Goal: Task Accomplishment & Management: Complete application form

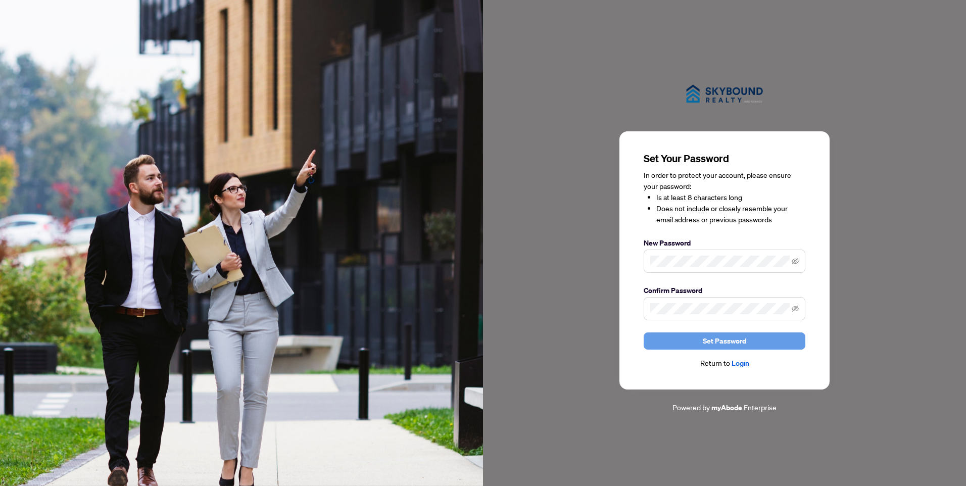
click at [730, 340] on span "Set Password" at bounding box center [724, 341] width 43 height 16
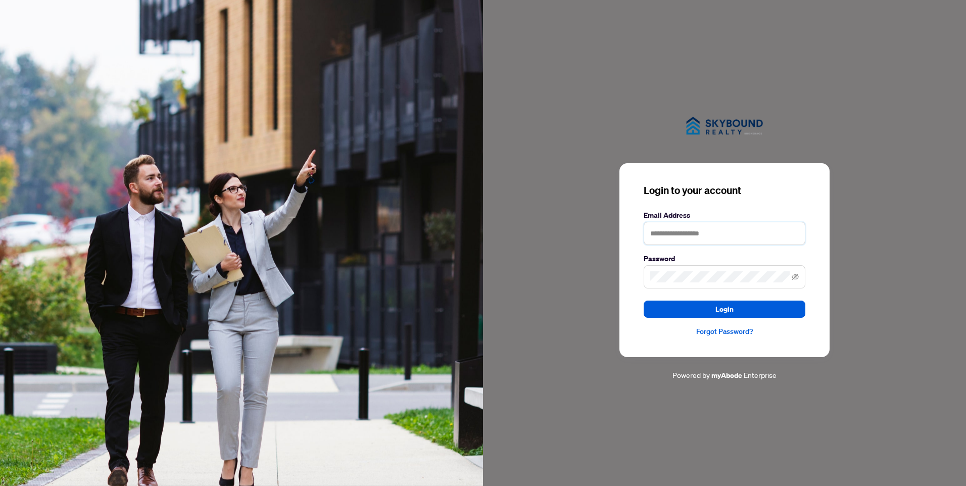
click at [749, 237] on input "text" at bounding box center [725, 233] width 162 height 23
type input "**********"
click at [751, 309] on button "Login" at bounding box center [725, 309] width 162 height 17
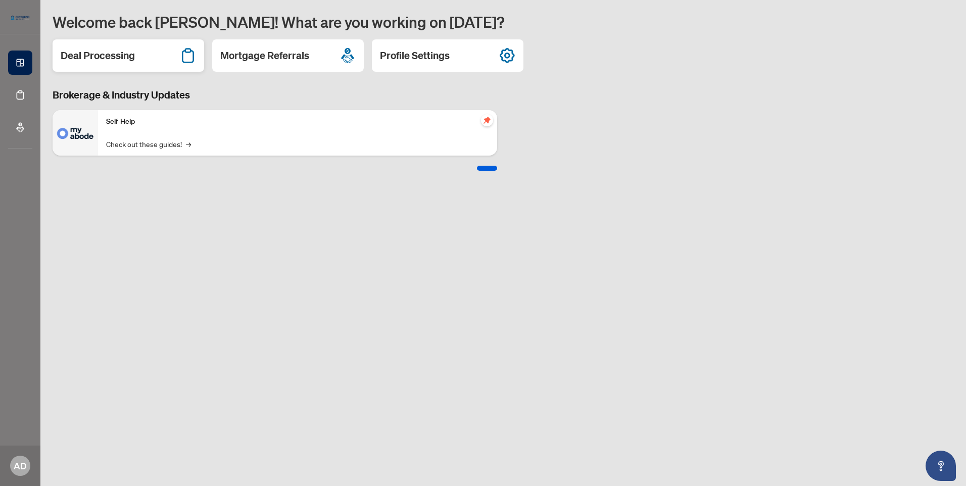
click at [97, 47] on div "Deal Processing" at bounding box center [129, 55] width 152 height 32
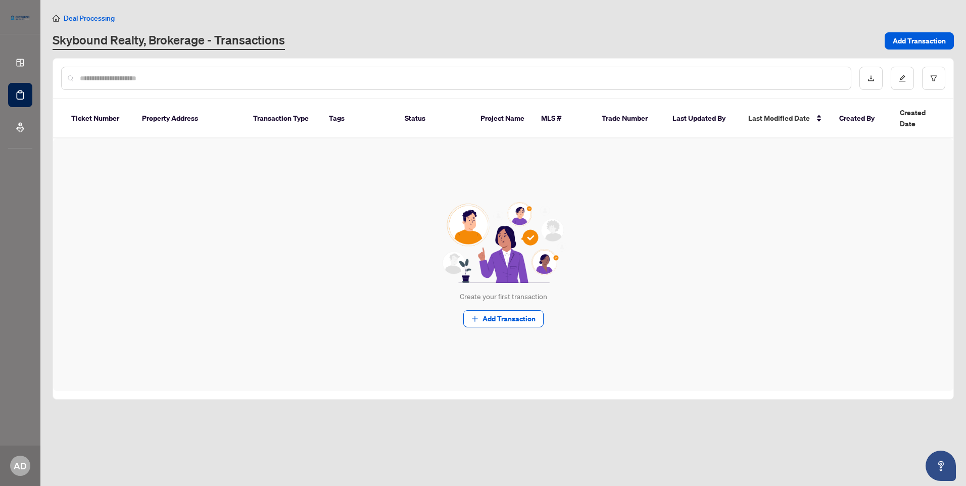
click at [674, 40] on div "Skybound Realty, Brokerage - Transactions" at bounding box center [466, 41] width 826 height 18
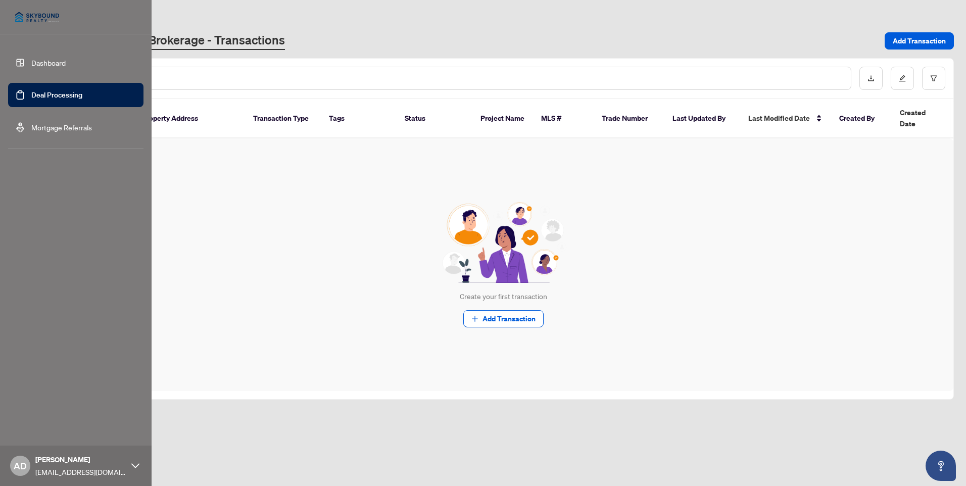
click at [41, 59] on link "Dashboard" at bounding box center [48, 62] width 34 height 9
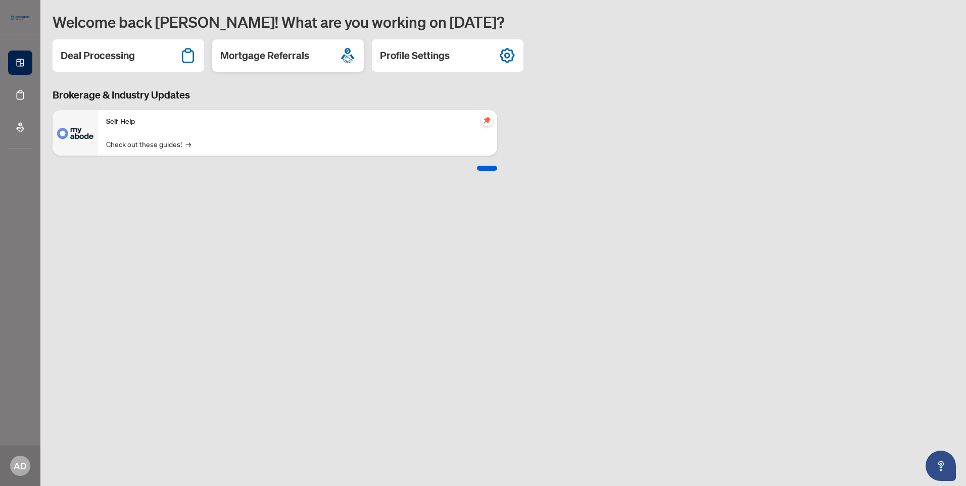
click at [295, 58] on h2 "Mortgage Referrals" at bounding box center [264, 56] width 89 height 14
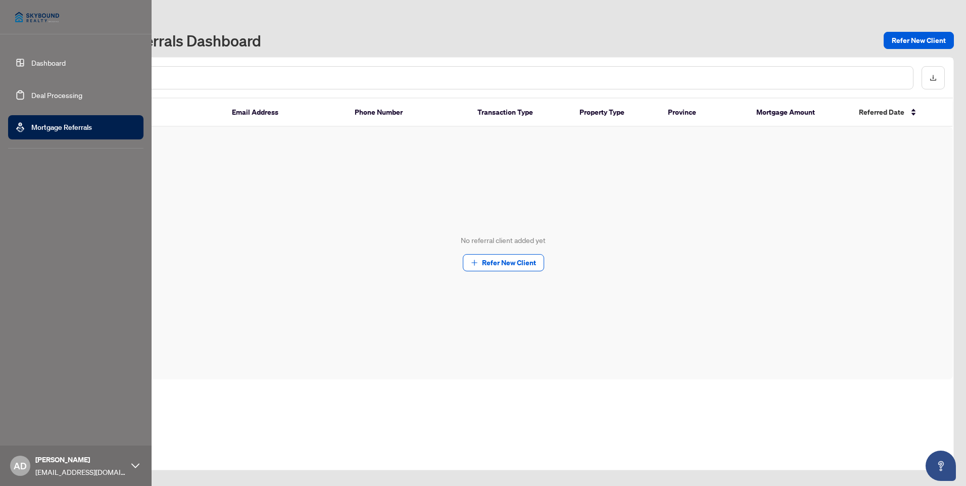
click at [48, 59] on link "Dashboard" at bounding box center [48, 62] width 34 height 9
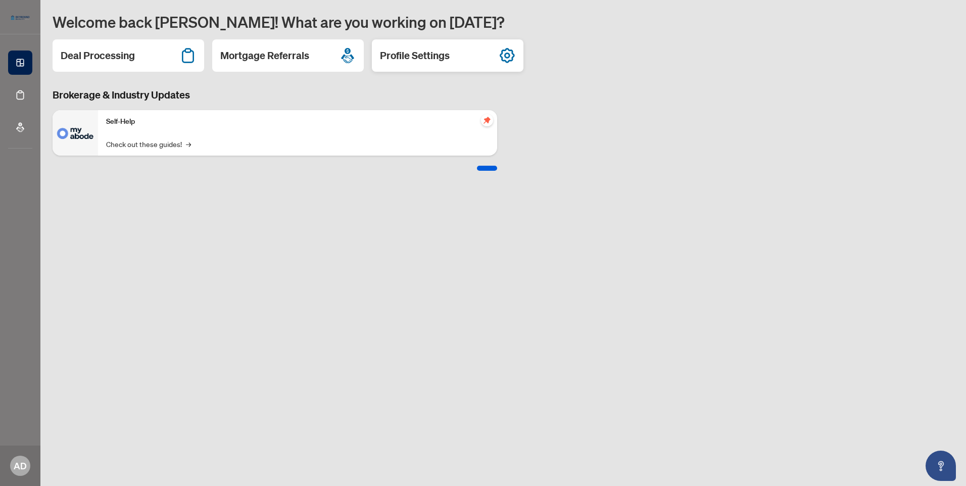
click at [436, 59] on h2 "Profile Settings" at bounding box center [415, 56] width 70 height 14
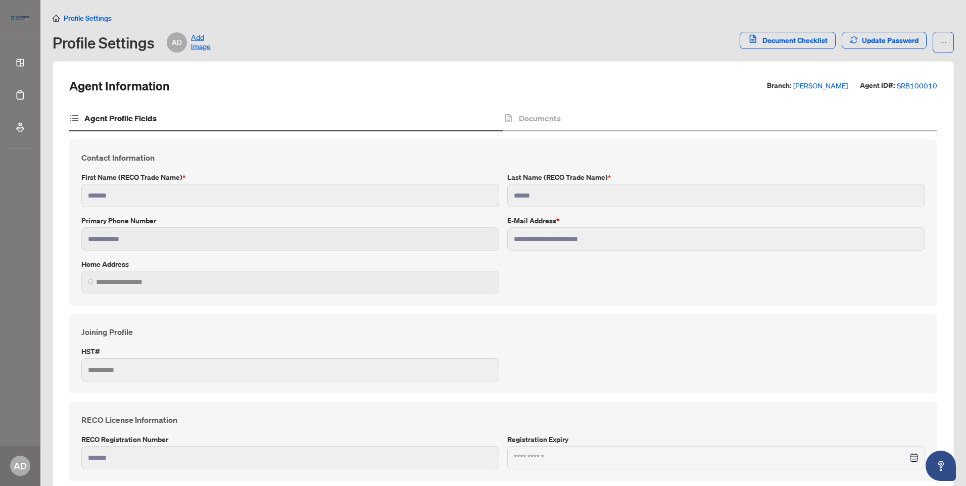
click at [232, 289] on span at bounding box center [290, 282] width 418 height 23
click at [801, 39] on span "Document Checklist" at bounding box center [795, 40] width 65 height 16
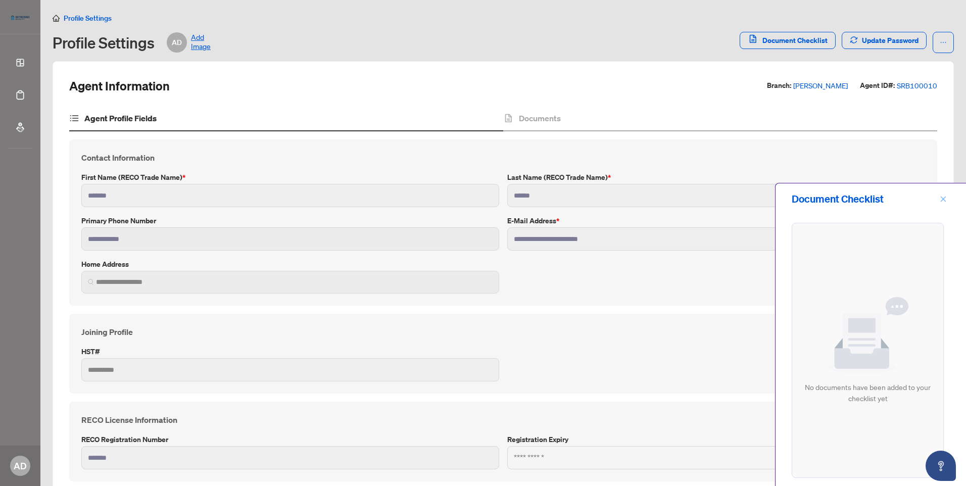
click at [942, 199] on icon "close" at bounding box center [943, 199] width 7 height 7
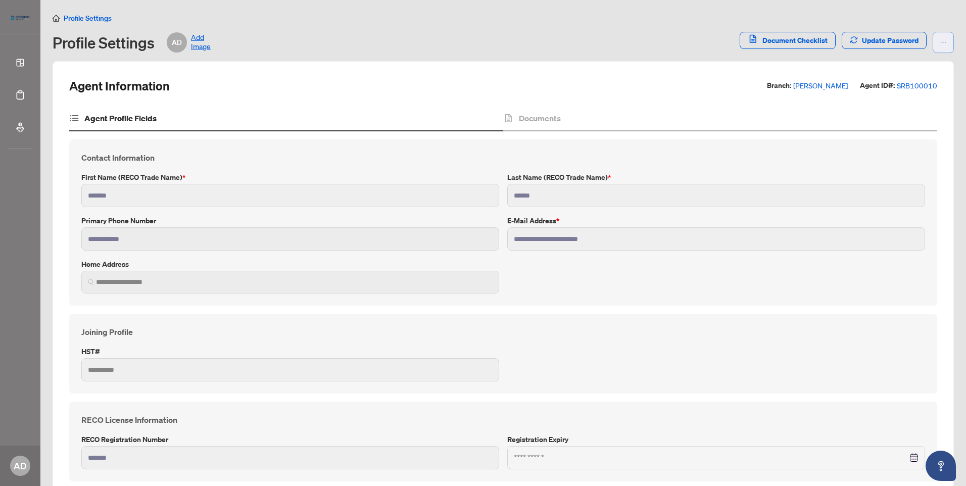
click at [940, 40] on icon "ellipsis" at bounding box center [943, 42] width 7 height 7
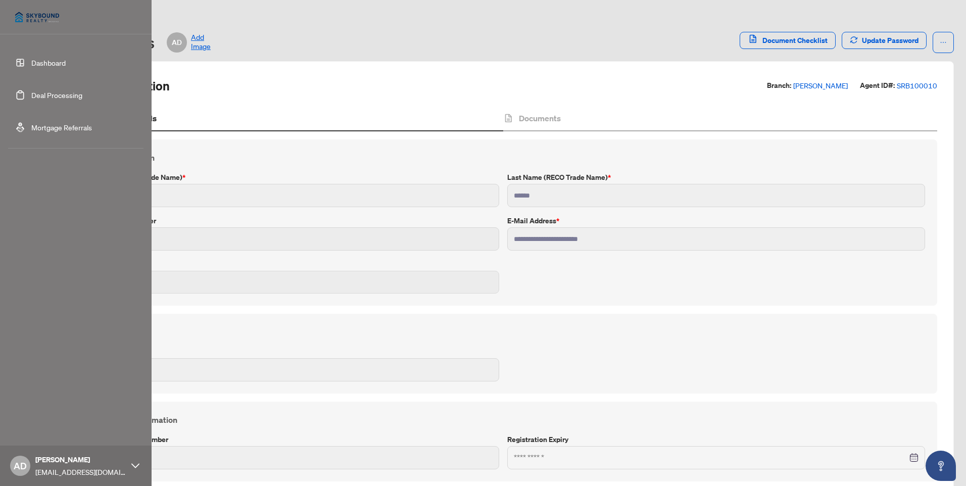
click at [31, 61] on link "Dashboard" at bounding box center [48, 62] width 34 height 9
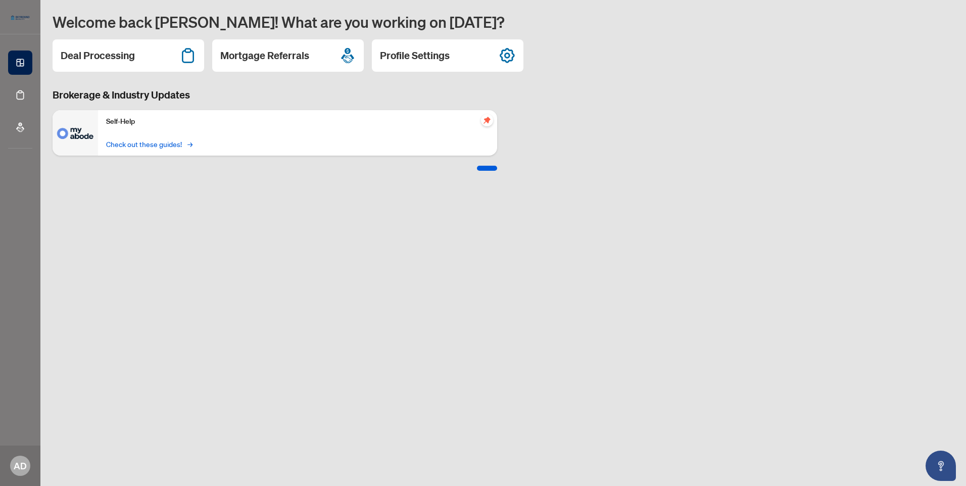
click at [171, 143] on link "Check out these guides! →" at bounding box center [148, 143] width 85 height 11
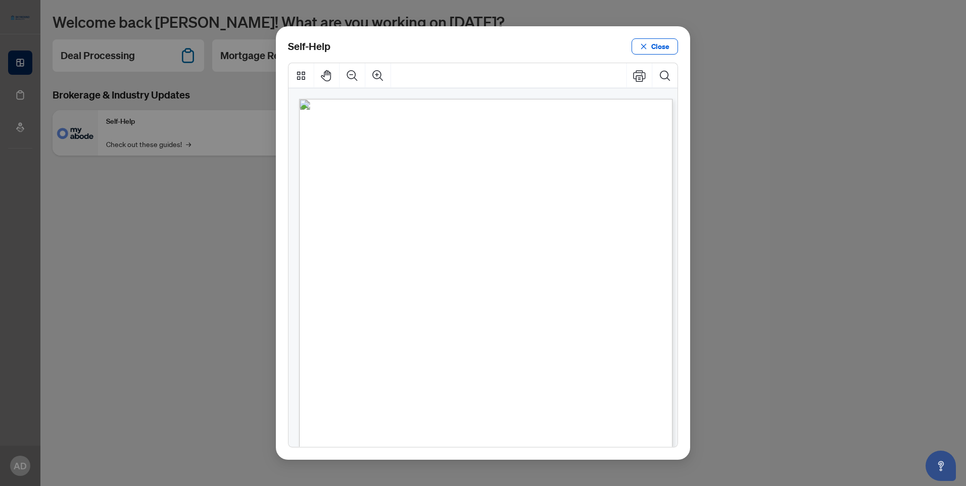
click at [448, 235] on span "How to upload a deal transaction" at bounding box center [434, 232] width 137 height 11
click at [665, 47] on span "Close" at bounding box center [661, 46] width 18 height 16
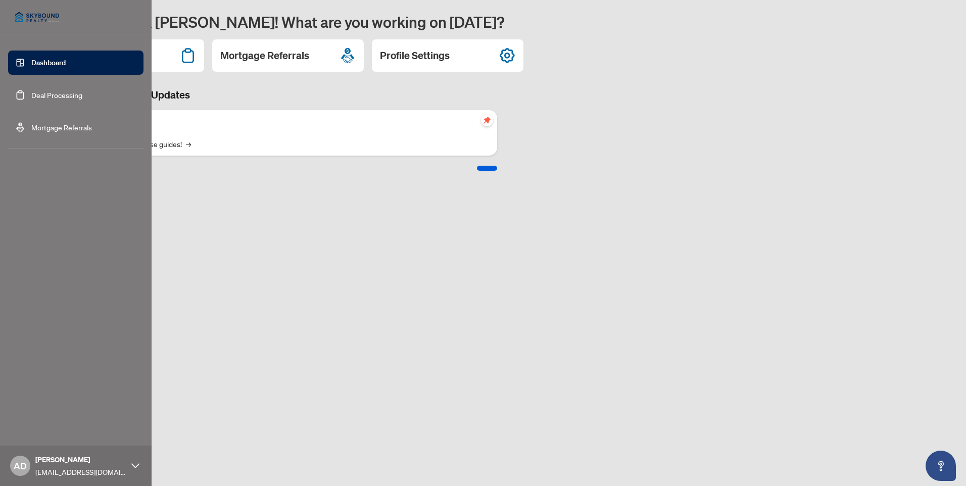
click at [52, 128] on link "Mortgage Referrals" at bounding box center [61, 127] width 61 height 9
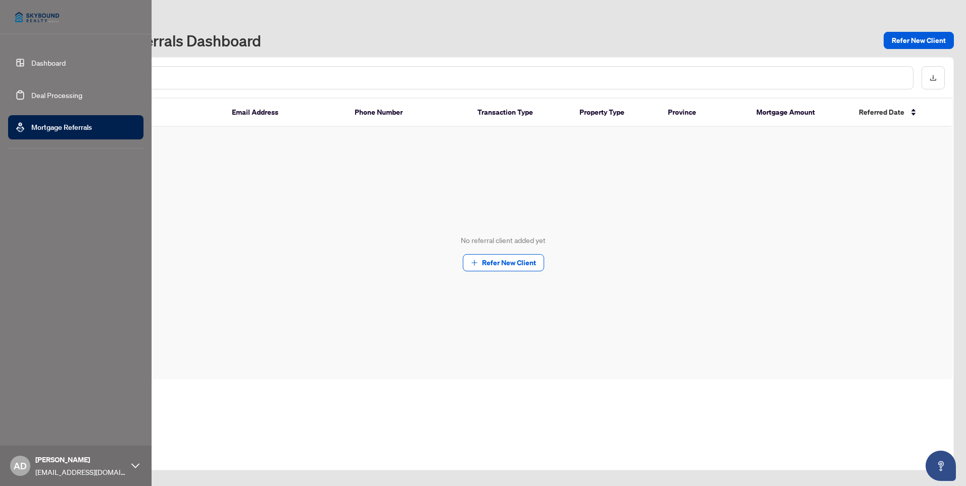
click at [128, 468] on div "AD Armando DeLima armandodelima@hotmail.com" at bounding box center [76, 466] width 152 height 40
click at [59, 63] on link "Dashboard" at bounding box center [48, 62] width 34 height 9
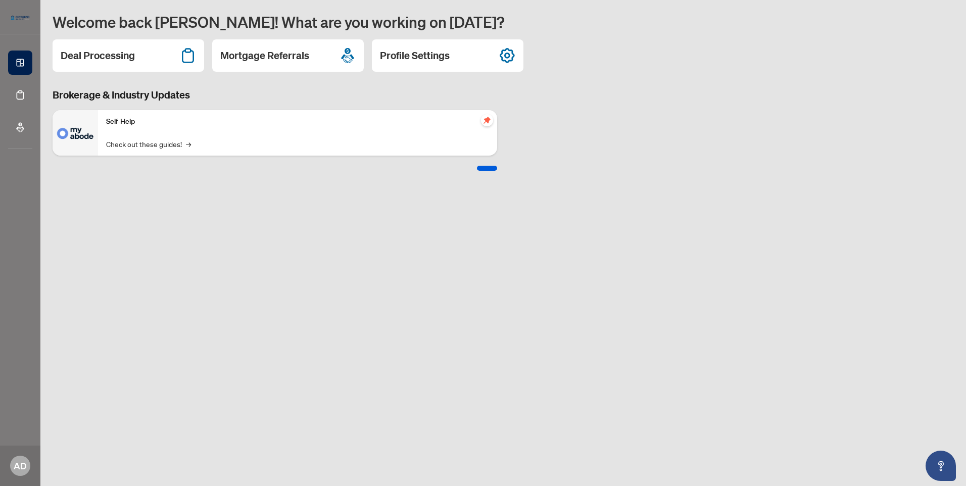
click at [166, 135] on div "Self-Help Check out these guides! →" at bounding box center [297, 132] width 399 height 45
click at [164, 148] on link "Check out these guides! →" at bounding box center [148, 143] width 85 height 11
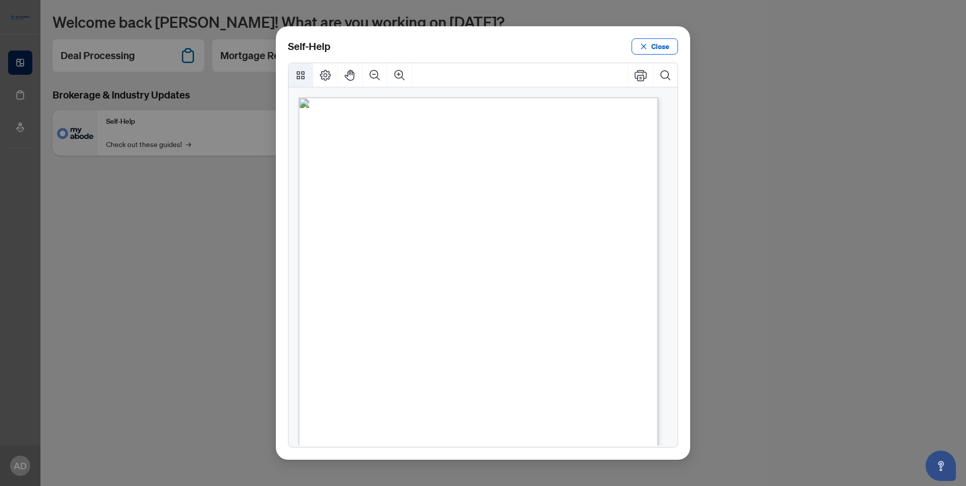
click at [304, 74] on icon "Thumbnails" at bounding box center [301, 75] width 8 height 8
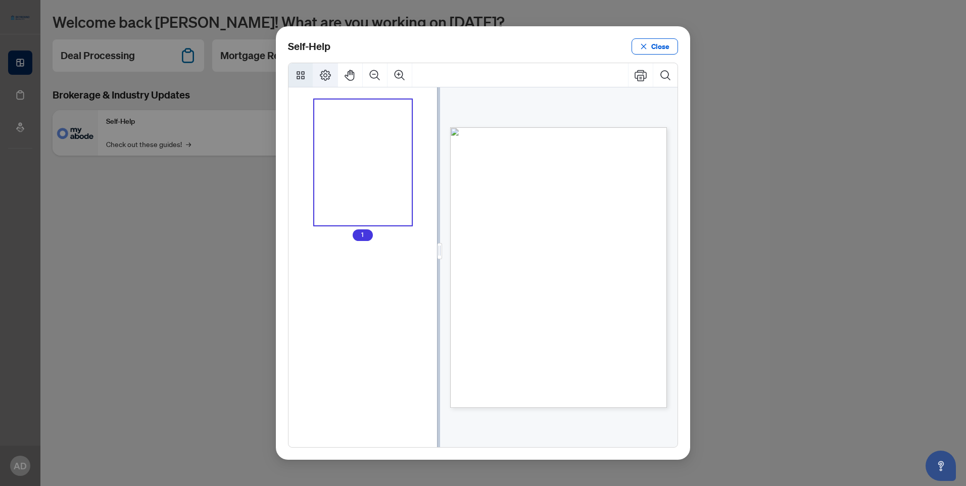
click at [328, 72] on icon "Page Layout" at bounding box center [325, 75] width 12 height 12
click at [373, 76] on icon "Zoom Out" at bounding box center [375, 75] width 12 height 12
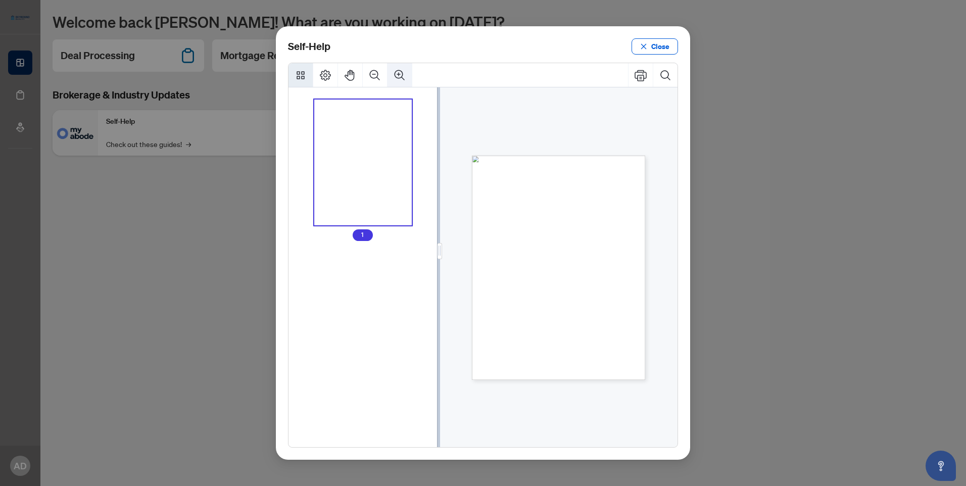
click at [399, 75] on icon "Zoom In" at bounding box center [400, 75] width 12 height 12
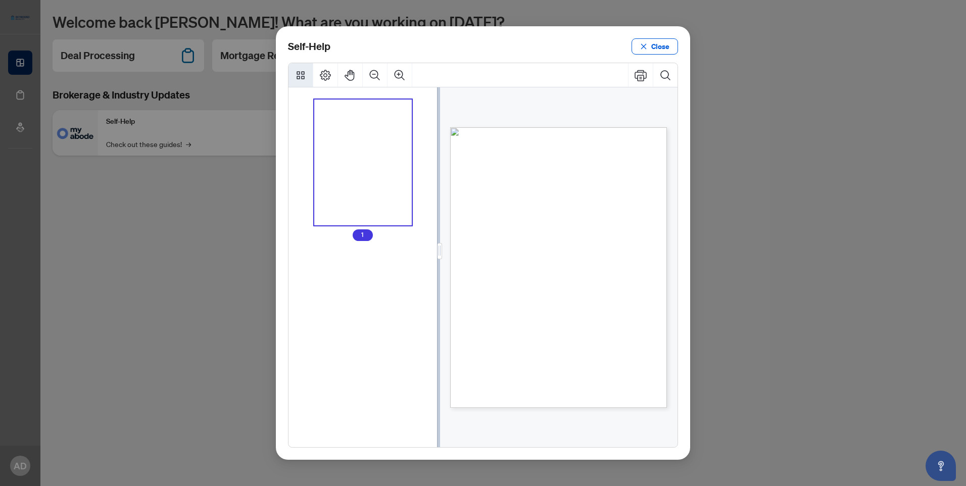
click at [571, 203] on span "How to upload a deal transaction" at bounding box center [530, 205] width 82 height 7
click at [546, 192] on div "● How to upload a listing transaction ● Navigating the deal dashboard ● How to …" at bounding box center [526, 225] width 152 height 196
click at [545, 190] on span "Navigating the deal dashboard" at bounding box center [527, 188] width 76 height 7
click at [654, 45] on span "Close" at bounding box center [661, 46] width 18 height 16
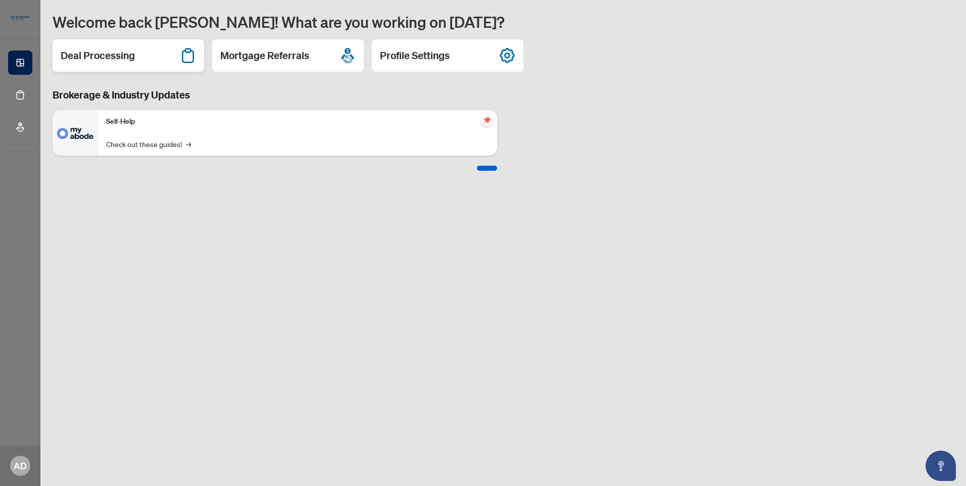
click at [135, 61] on div "Deal Processing" at bounding box center [129, 55] width 152 height 32
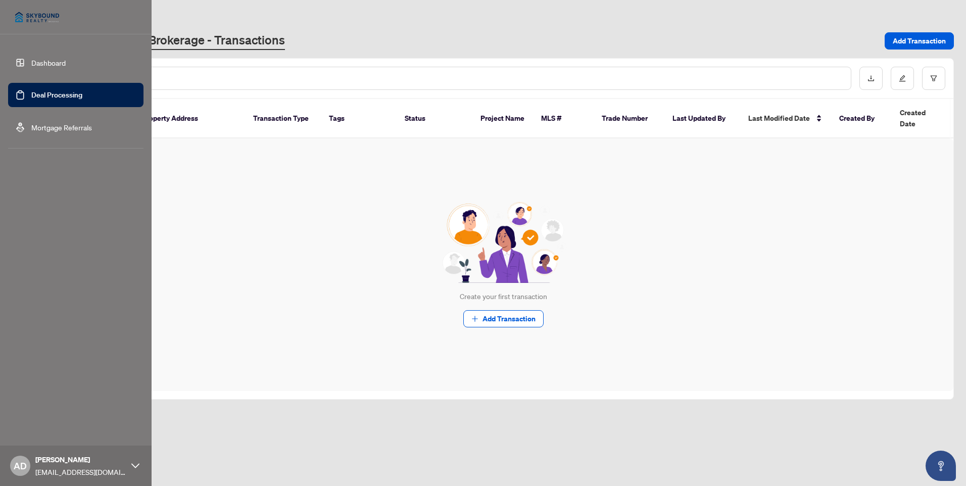
click at [31, 60] on link "Dashboard" at bounding box center [48, 62] width 34 height 9
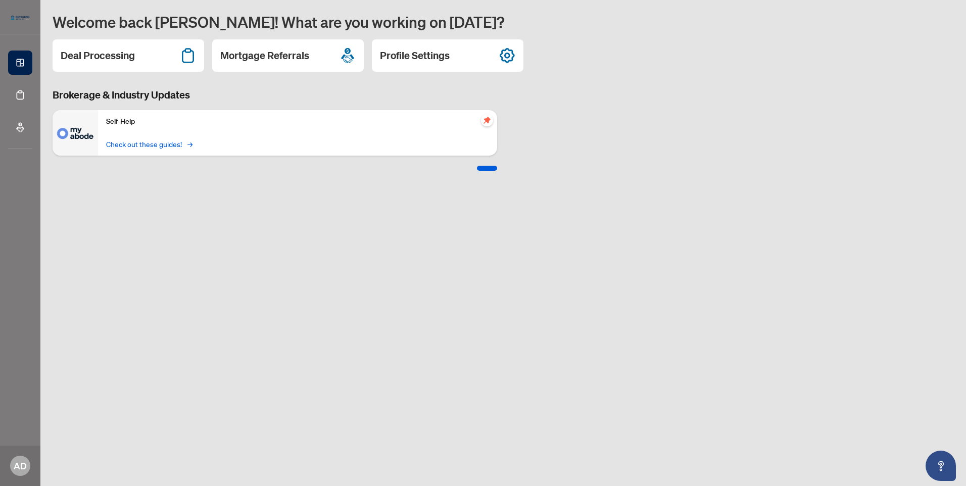
click at [154, 144] on link "Check out these guides! →" at bounding box center [148, 143] width 85 height 11
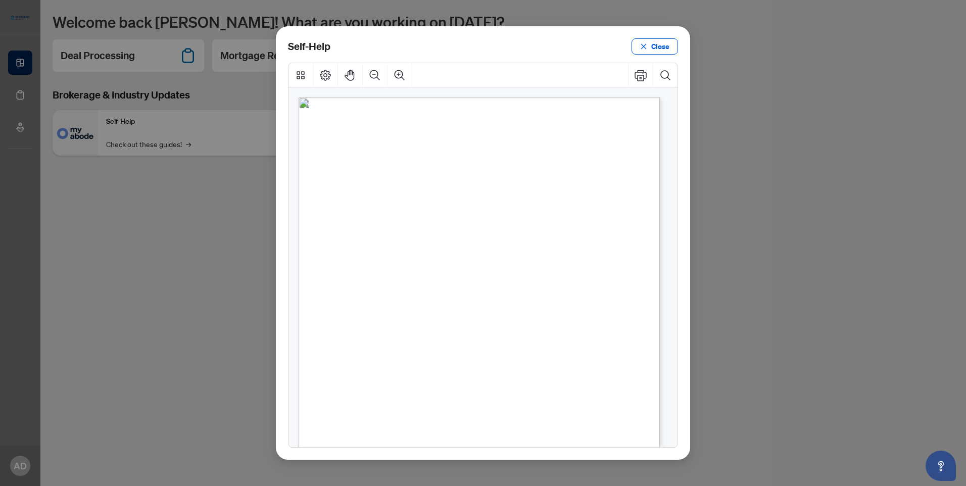
click at [438, 174] on span "How to upload a listing transaction" at bounding box center [435, 172] width 145 height 11
click at [656, 42] on span "Close" at bounding box center [661, 46] width 18 height 16
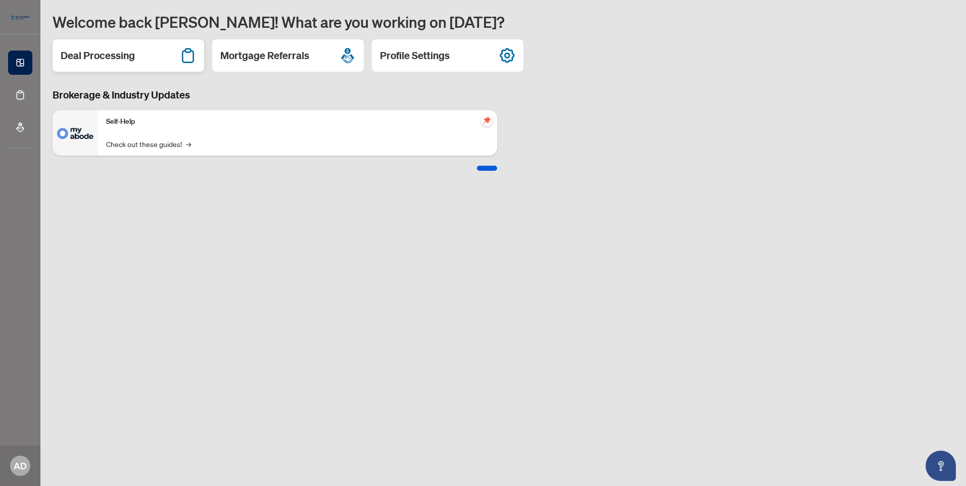
click at [111, 54] on h2 "Deal Processing" at bounding box center [98, 56] width 74 height 14
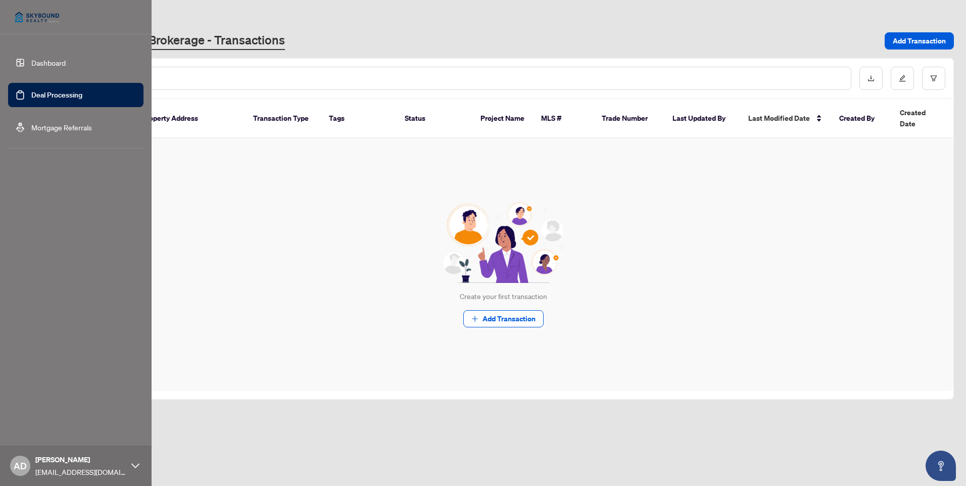
click at [42, 59] on link "Dashboard" at bounding box center [48, 62] width 34 height 9
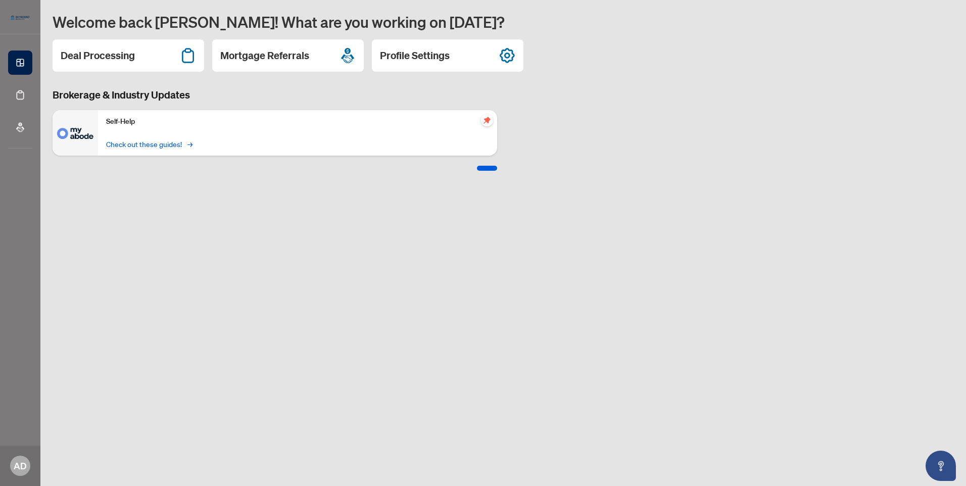
click at [158, 144] on link "Check out these guides! →" at bounding box center [148, 143] width 85 height 11
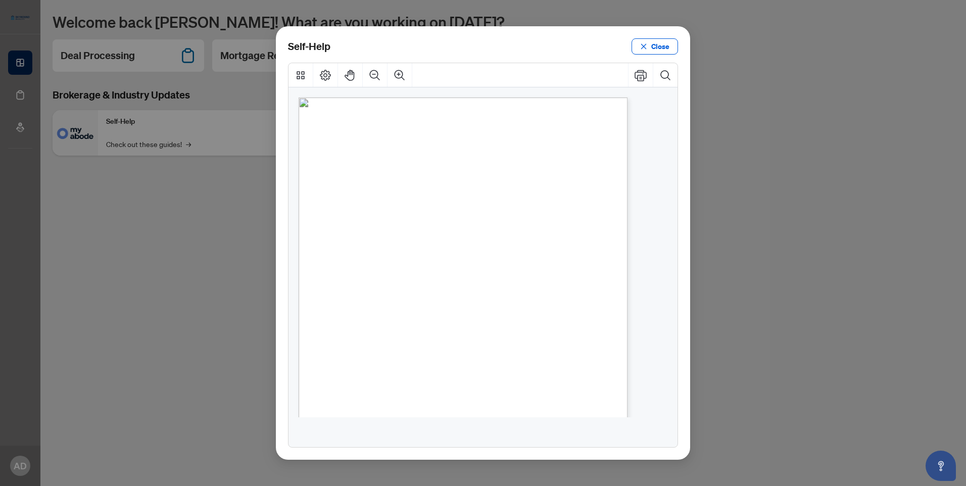
click at [438, 217] on span "How to upload a deal transaction" at bounding box center [419, 215] width 125 height 10
click at [423, 241] on span "How to action transaction requirements" at bounding box center [432, 240] width 150 height 10
click at [133, 215] on div "Self-Help Close" at bounding box center [483, 243] width 966 height 486
click at [652, 48] on span "Close" at bounding box center [661, 46] width 18 height 16
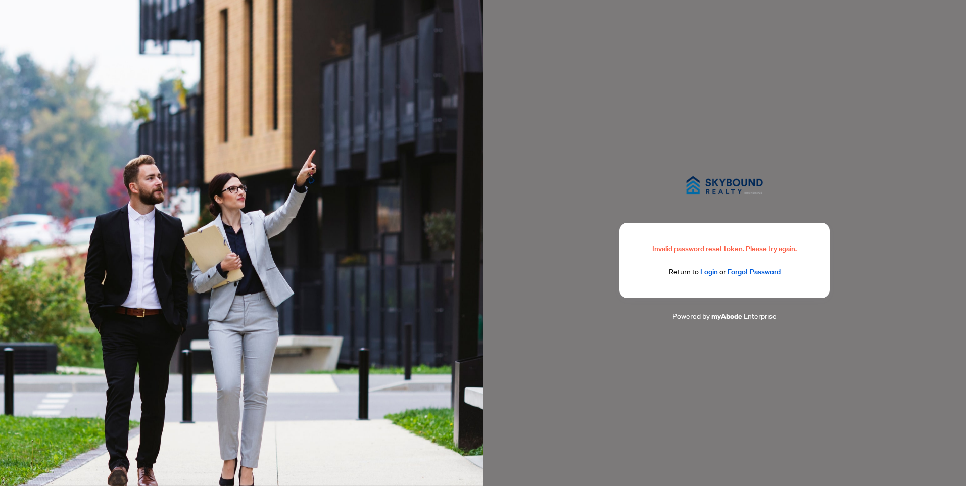
click at [710, 271] on link "Login" at bounding box center [710, 271] width 18 height 9
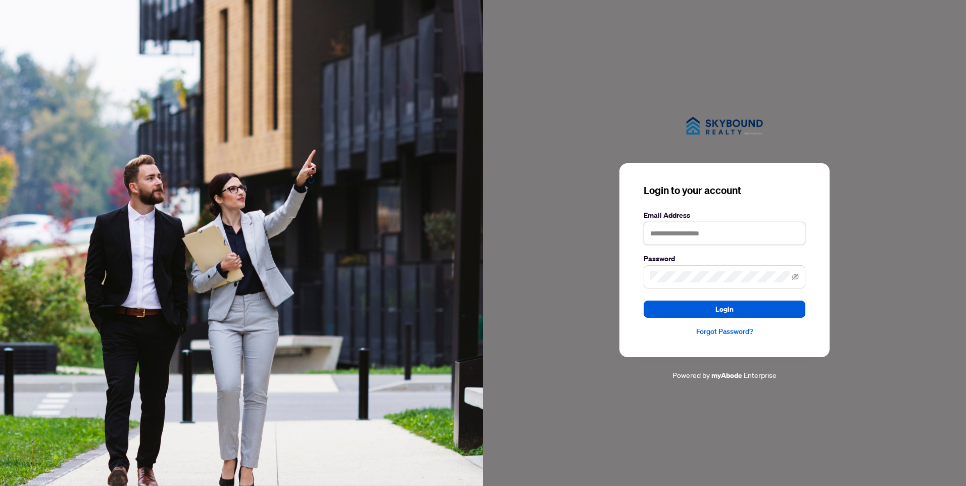
type input "**********"
click at [718, 309] on span "Login" at bounding box center [725, 309] width 18 height 16
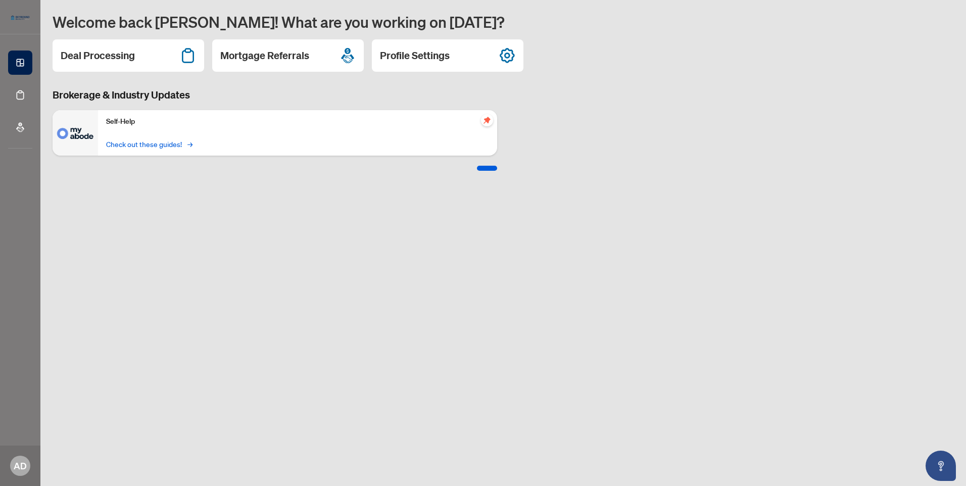
click at [160, 144] on link "Check out these guides! →" at bounding box center [148, 143] width 85 height 11
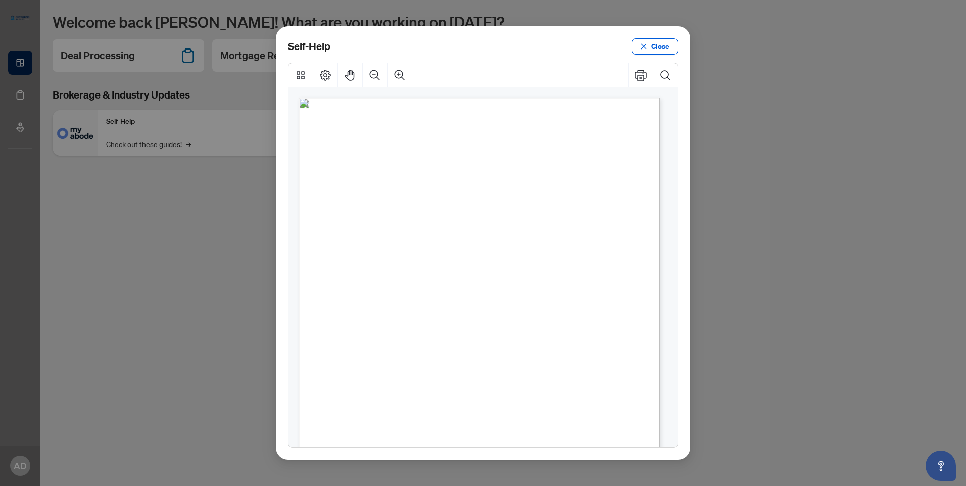
click at [443, 171] on span "How to upload a listing transaction" at bounding box center [435, 172] width 145 height 11
click at [663, 45] on span "Close" at bounding box center [661, 46] width 18 height 16
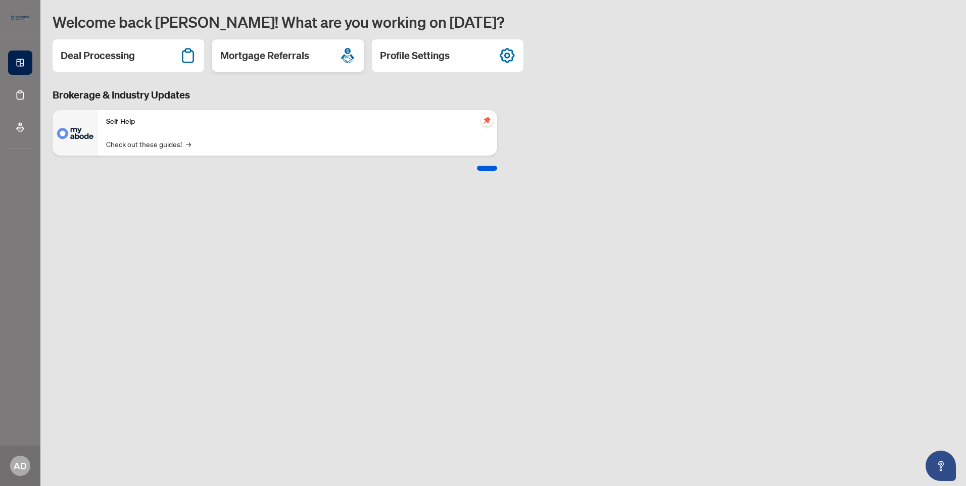
click at [284, 56] on h2 "Mortgage Referrals" at bounding box center [264, 56] width 89 height 14
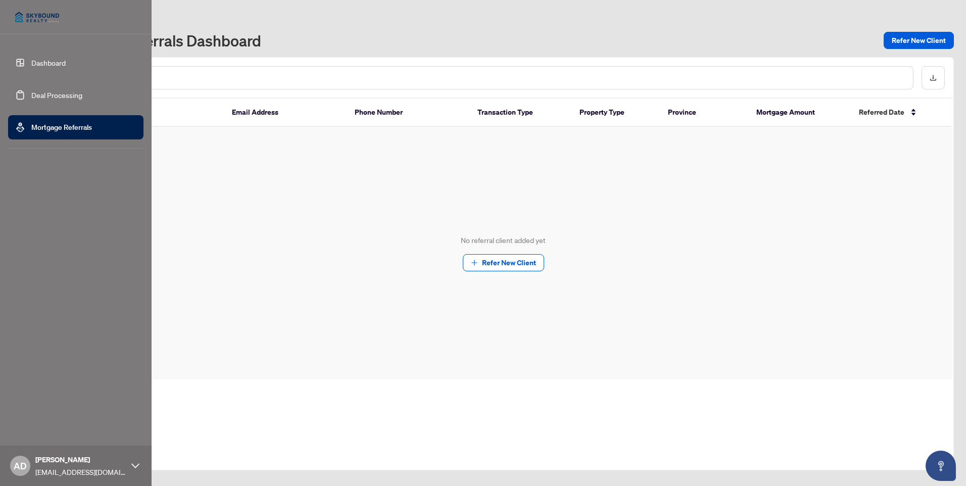
click at [31, 60] on link "Dashboard" at bounding box center [48, 62] width 34 height 9
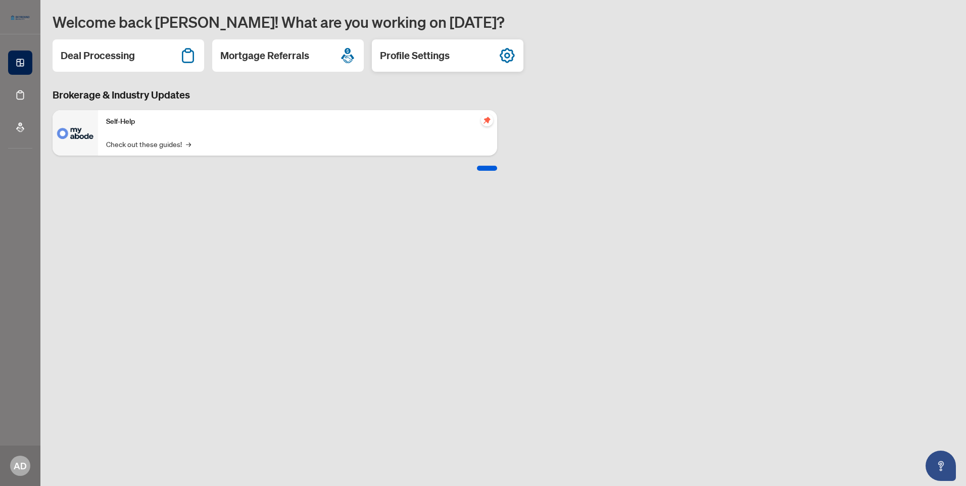
click at [436, 56] on h2 "Profile Settings" at bounding box center [415, 56] width 70 height 14
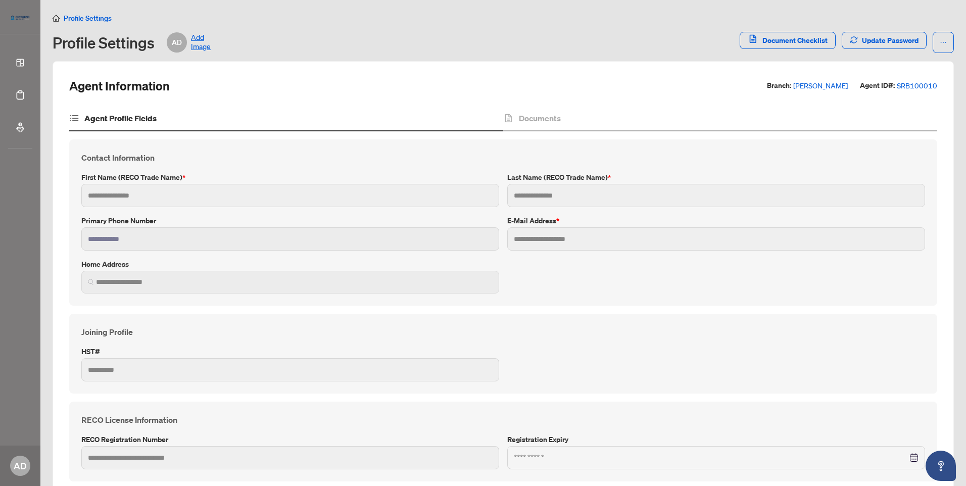
type input "*******"
type input "******"
type input "**********"
type input "*******"
click at [774, 43] on span "Document Checklist" at bounding box center [795, 40] width 65 height 16
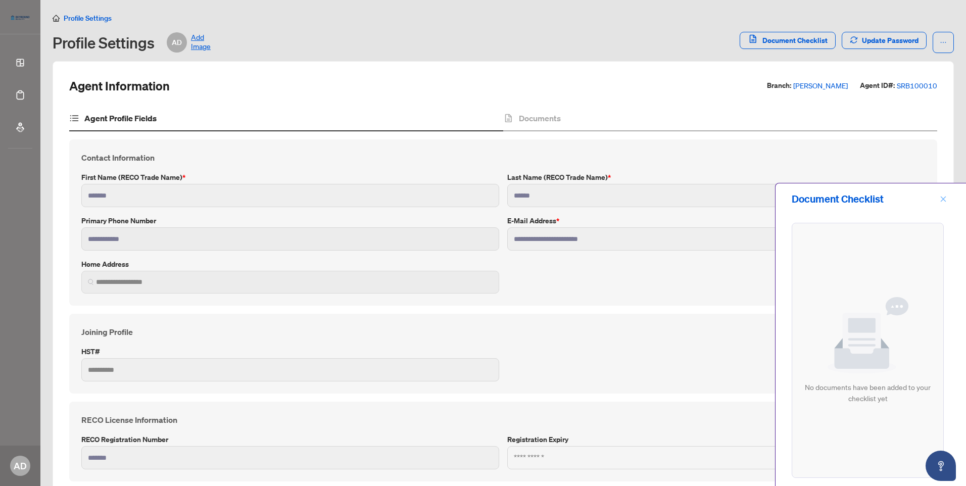
click at [943, 197] on icon "close" at bounding box center [943, 199] width 7 height 7
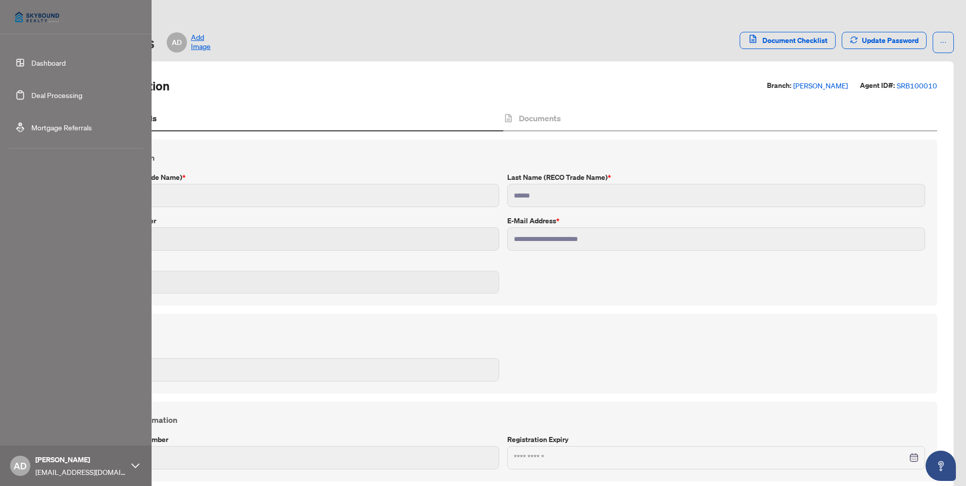
click at [41, 63] on link "Dashboard" at bounding box center [48, 62] width 34 height 9
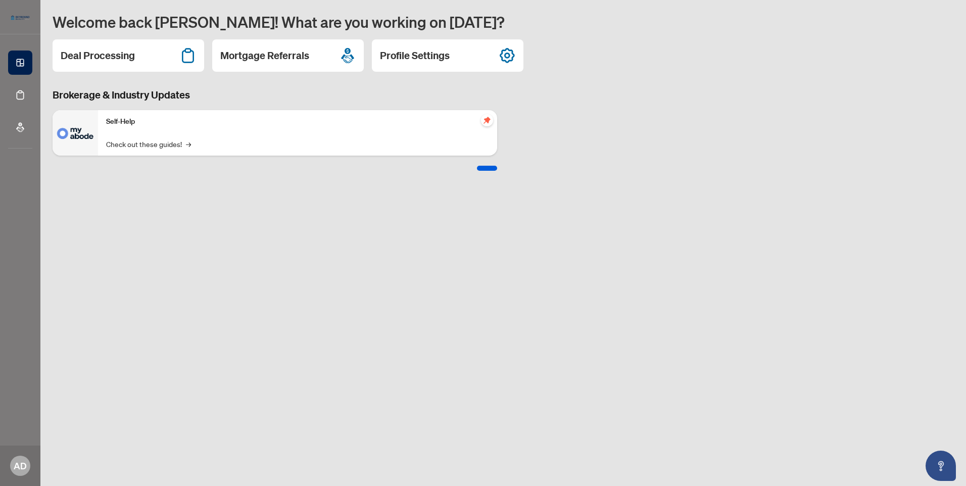
click at [640, 212] on main "Welcome back [PERSON_NAME]! What are you working on [DATE]? Deal Processing Mor…" at bounding box center [503, 243] width 926 height 486
click at [154, 141] on link "Check out these guides! →" at bounding box center [148, 143] width 85 height 11
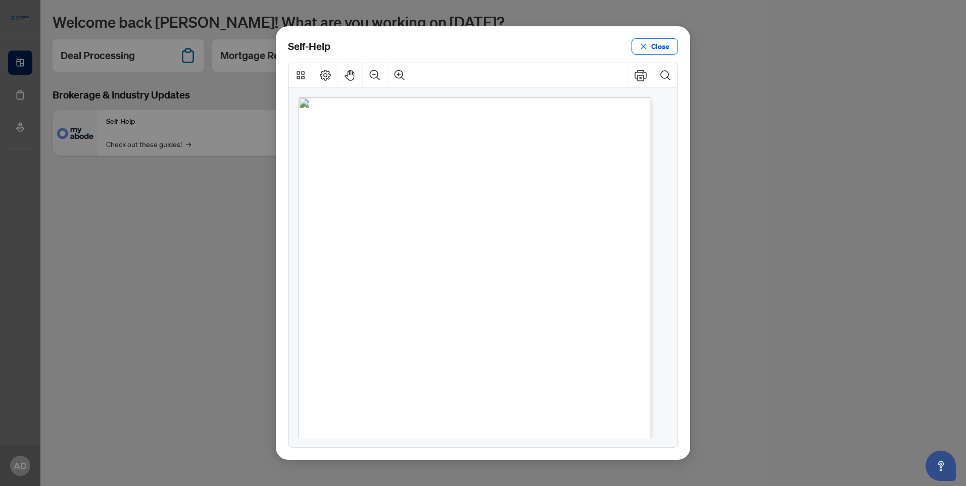
click at [448, 250] on span "How to action transaction requirements" at bounding box center [441, 250] width 161 height 11
click at [445, 172] on span "How to upload a listing transaction" at bounding box center [431, 170] width 141 height 11
click at [660, 48] on span "Close" at bounding box center [661, 46] width 18 height 16
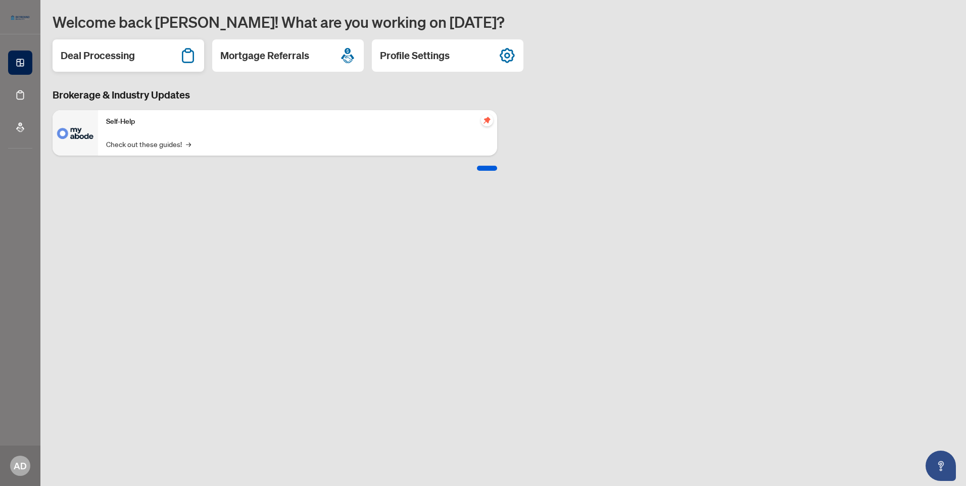
click at [99, 57] on h2 "Deal Processing" at bounding box center [98, 56] width 74 height 14
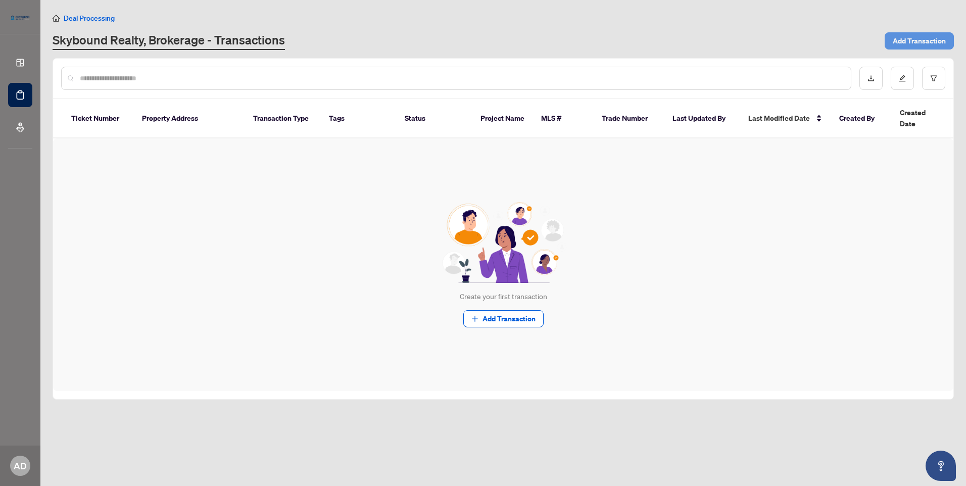
click at [934, 39] on span "Add Transaction" at bounding box center [919, 41] width 53 height 16
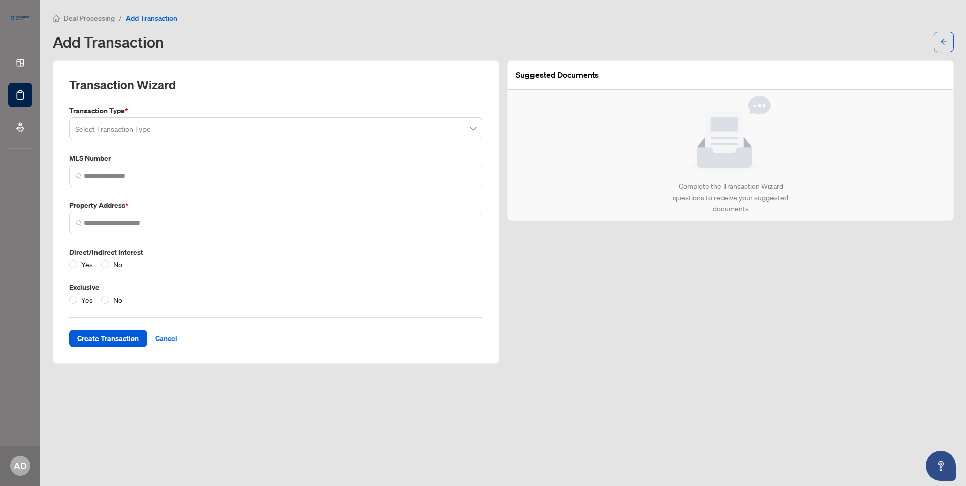
click at [624, 304] on div "Suggested Documents Complete the Transaction Wizard questions to receive your s…" at bounding box center [730, 212] width 455 height 304
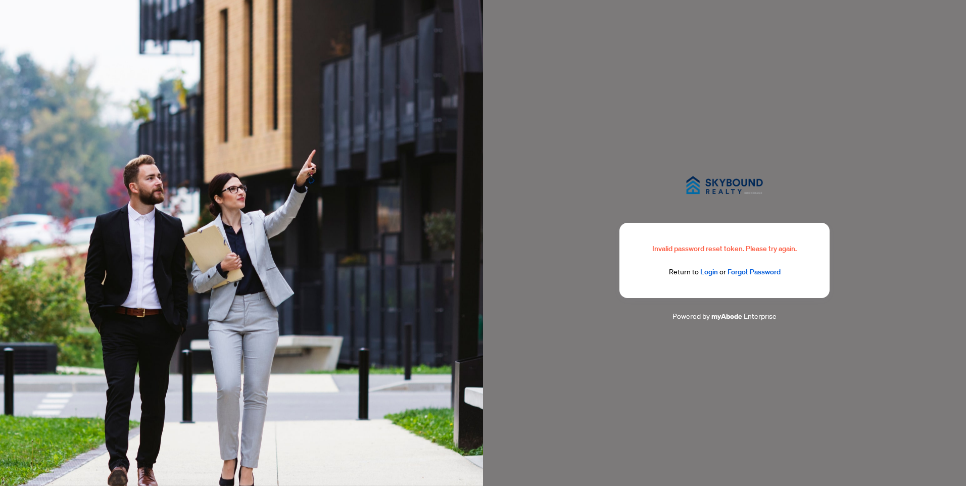
click at [699, 77] on div "Invalid password reset token. Please try again. Return to Login or Forgot Passw…" at bounding box center [724, 243] width 483 height 486
click at [668, 123] on div "Invalid password reset token. Please try again. Return to Login or Forgot Passw…" at bounding box center [724, 243] width 483 height 486
